Goal: Task Accomplishment & Management: Manage account settings

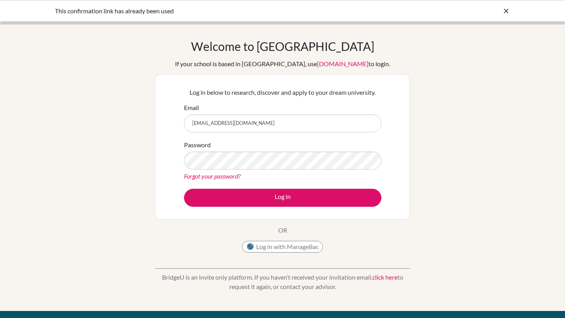
type input "amornthep.narula25@gmail.com"
click at [184, 189] on button "Log in" at bounding box center [282, 198] width 197 height 18
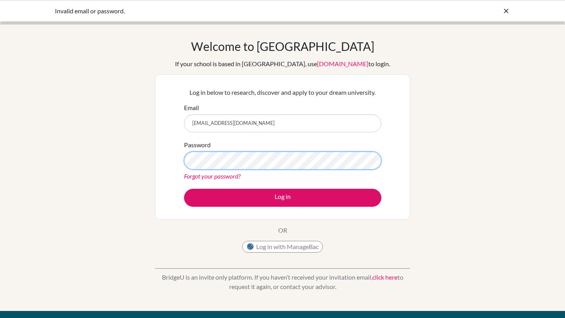
click at [184, 189] on button "Log in" at bounding box center [282, 198] width 197 height 18
click at [220, 129] on input "amornthep.narula25@gmail.com" at bounding box center [282, 123] width 197 height 18
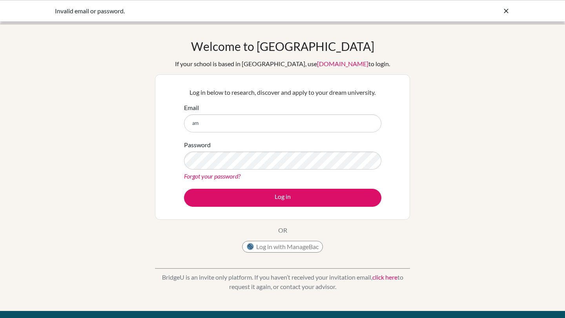
type input "a"
type input "[EMAIL_ADDRESS][DOMAIN_NAME]"
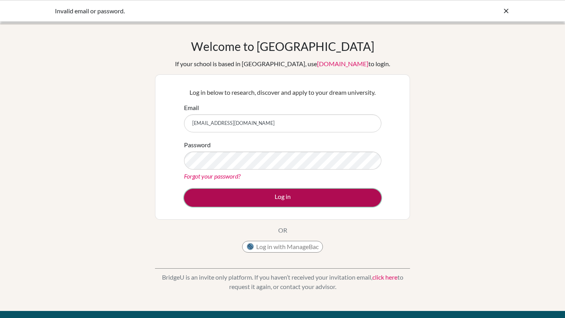
click at [241, 203] on button "Log in" at bounding box center [282, 198] width 197 height 18
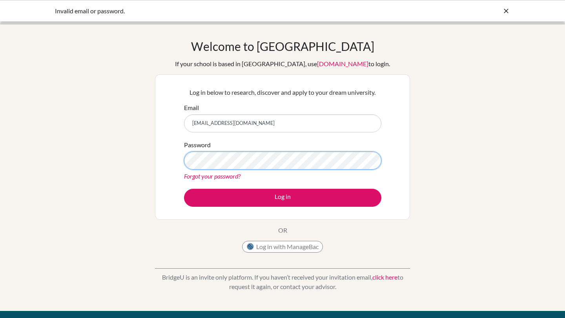
click at [184, 189] on button "Log in" at bounding box center [282, 198] width 197 height 18
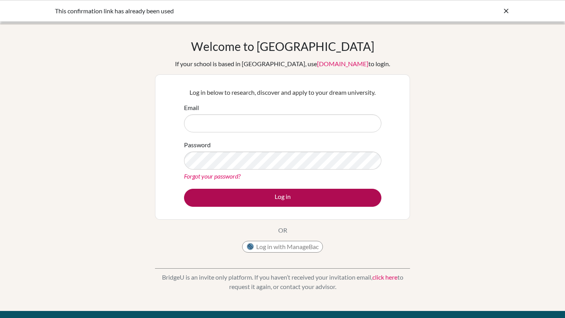
type input "[EMAIL_ADDRESS][DOMAIN_NAME]"
click at [262, 201] on button "Log in" at bounding box center [282, 198] width 197 height 18
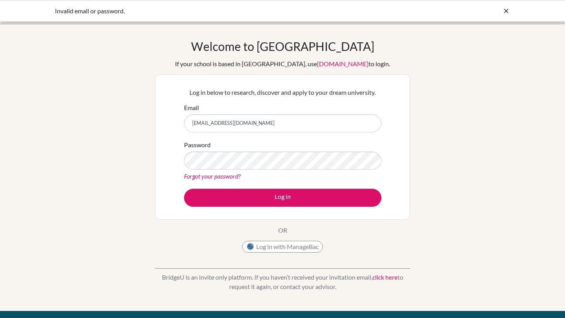
click at [203, 120] on input "[EMAIL_ADDRESS][DOMAIN_NAME]" at bounding box center [282, 123] width 197 height 18
type input "[EMAIL_ADDRESS][DOMAIN_NAME]"
click at [184, 189] on button "Log in" at bounding box center [282, 198] width 197 height 18
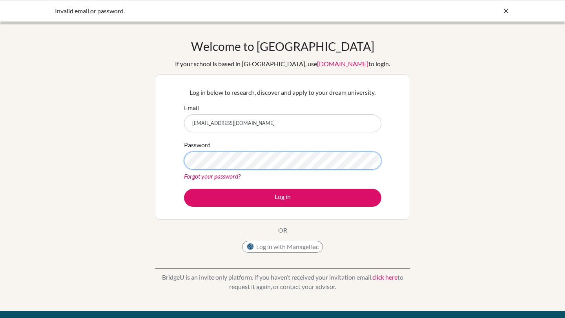
click at [184, 189] on button "Log in" at bounding box center [282, 198] width 197 height 18
